Goal: Information Seeking & Learning: Learn about a topic

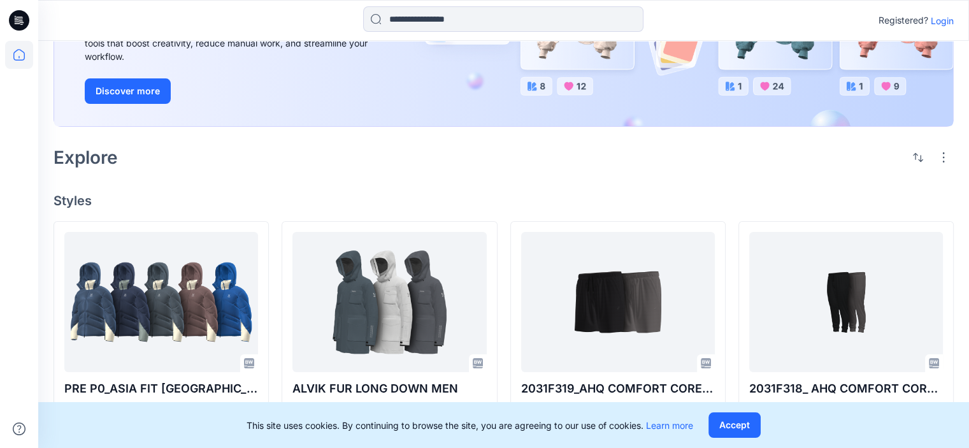
scroll to position [319, 0]
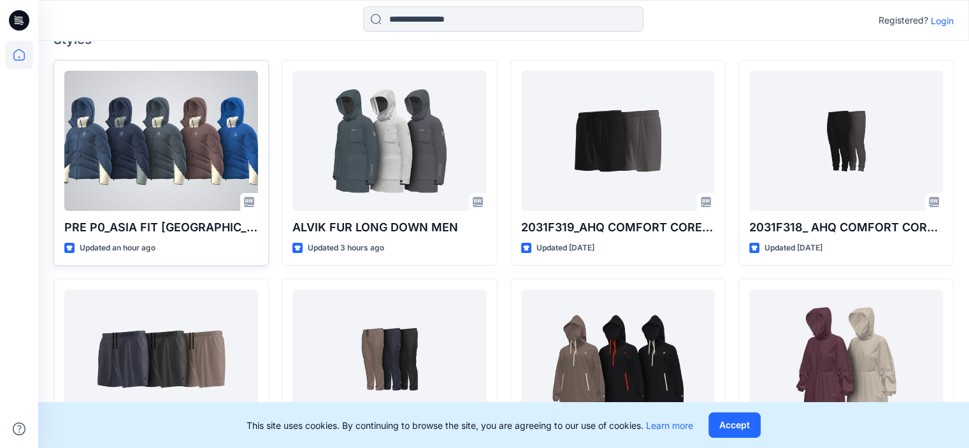
click at [145, 161] on div at bounding box center [161, 141] width 194 height 140
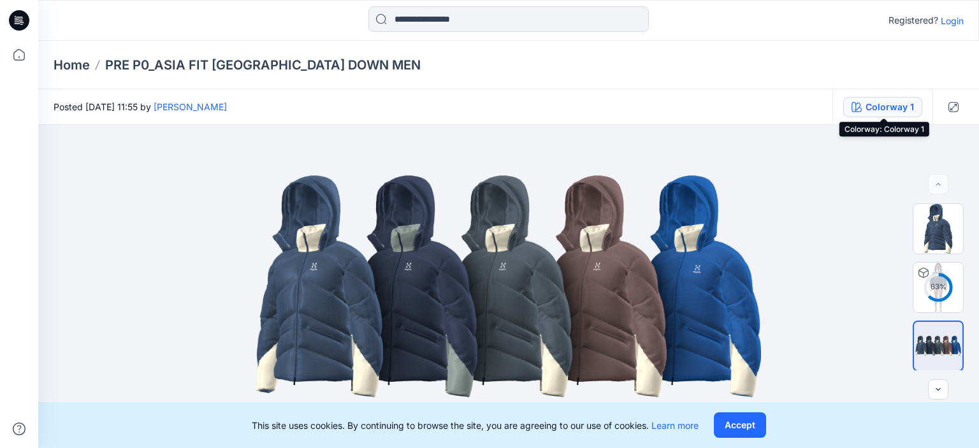
click at [872, 108] on div "Colorway 1" at bounding box center [889, 107] width 48 height 14
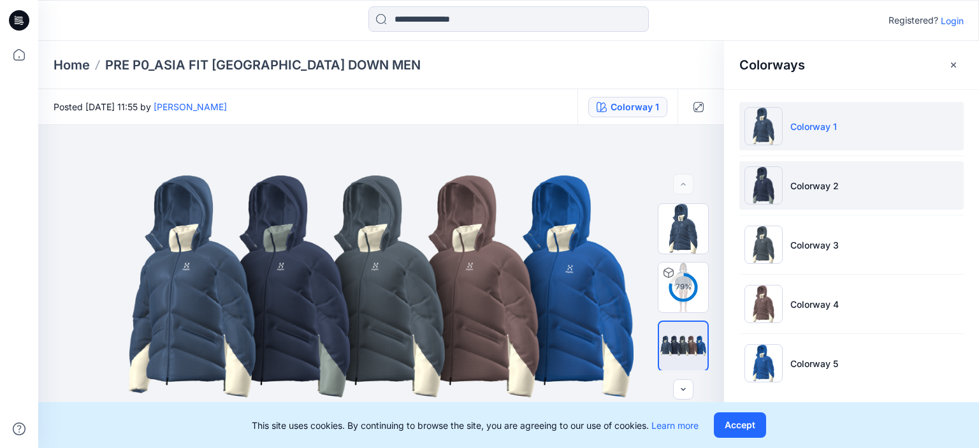
click at [762, 203] on img at bounding box center [763, 185] width 38 height 38
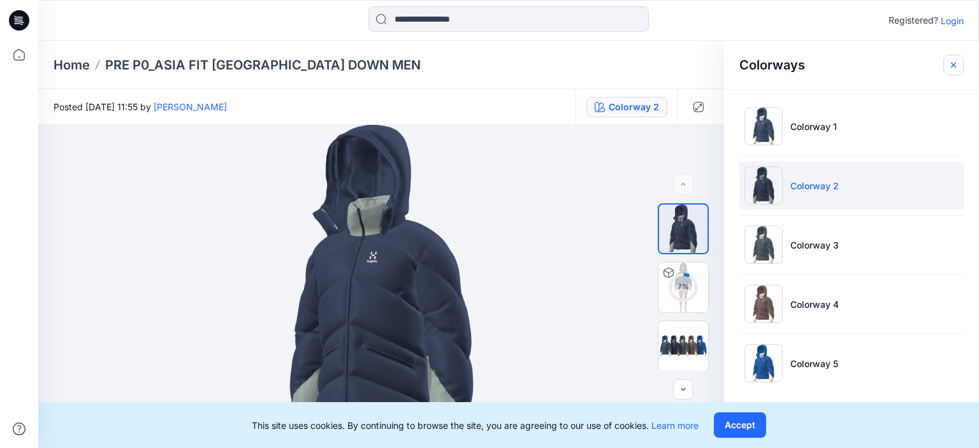
click at [954, 67] on icon "button" at bounding box center [953, 65] width 10 height 10
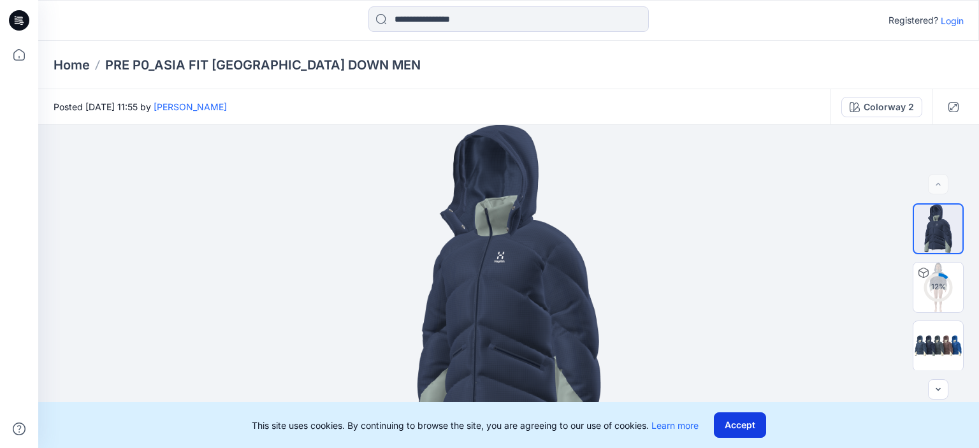
click at [749, 434] on button "Accept" at bounding box center [740, 424] width 52 height 25
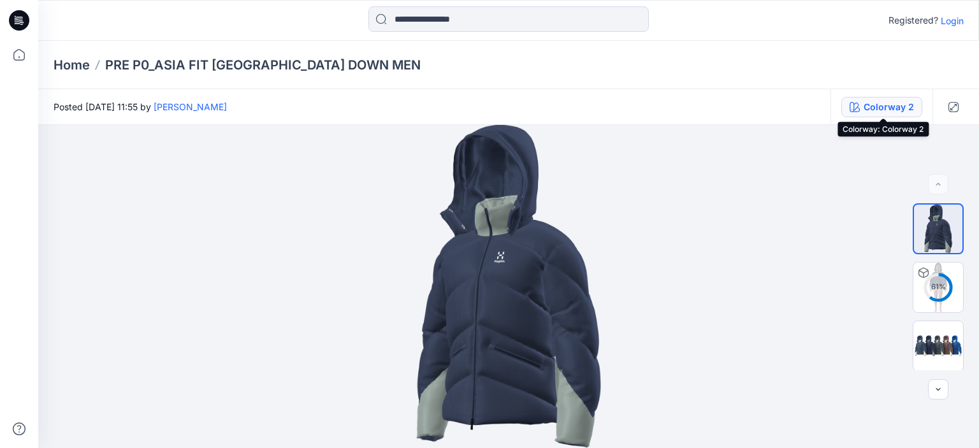
click at [891, 105] on div "Colorway 2" at bounding box center [888, 107] width 50 height 14
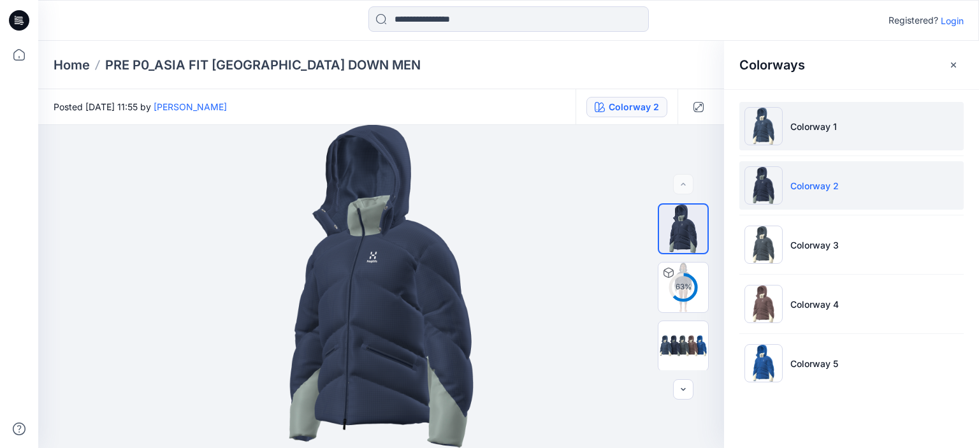
click at [786, 125] on li "Colorway 1" at bounding box center [851, 126] width 224 height 48
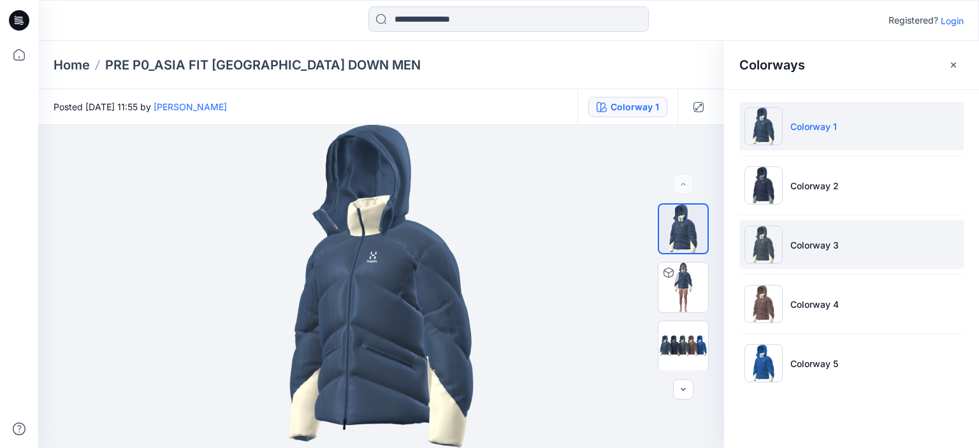
click at [762, 240] on img at bounding box center [763, 245] width 38 height 38
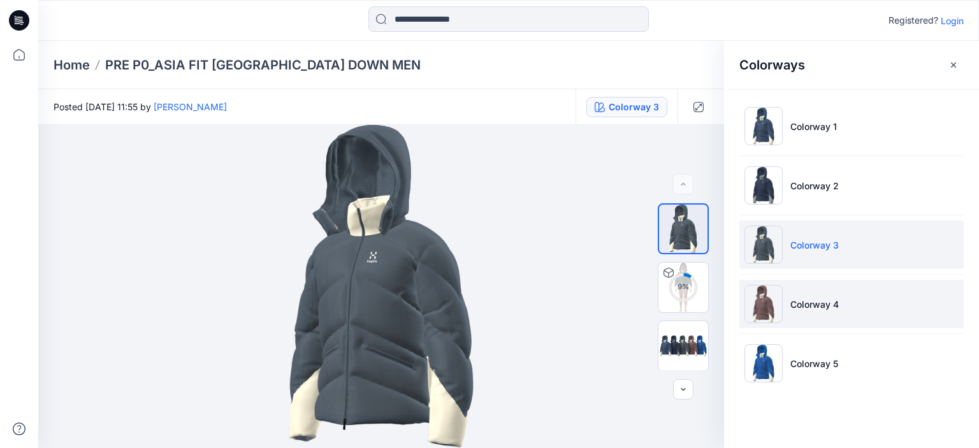
click at [765, 312] on img at bounding box center [763, 304] width 38 height 38
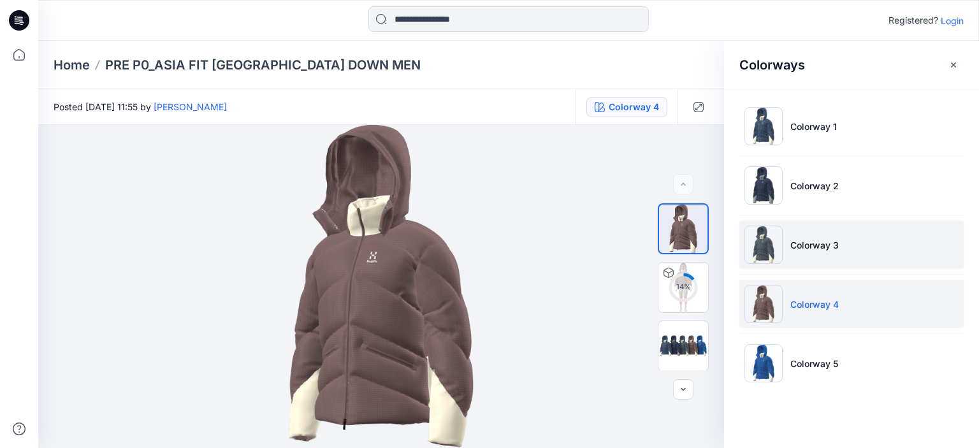
click at [767, 244] on img at bounding box center [763, 245] width 38 height 38
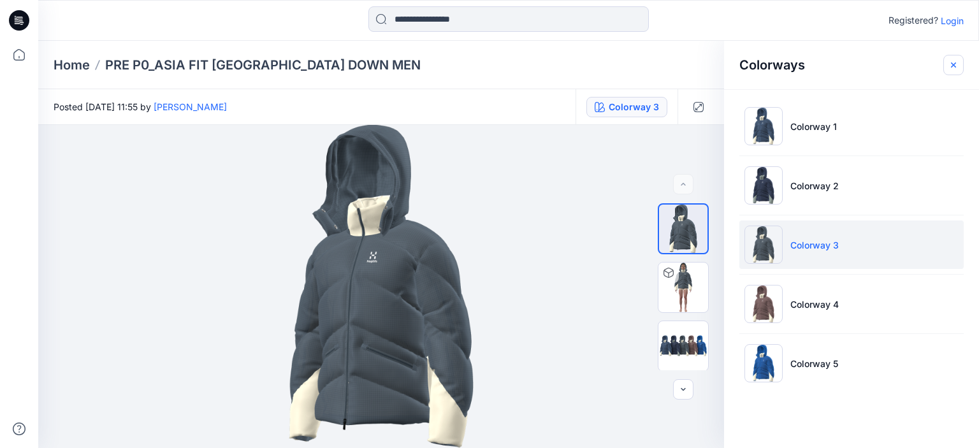
click at [952, 66] on icon "button" at bounding box center [953, 65] width 10 height 10
